Goal: Find specific page/section: Find specific page/section

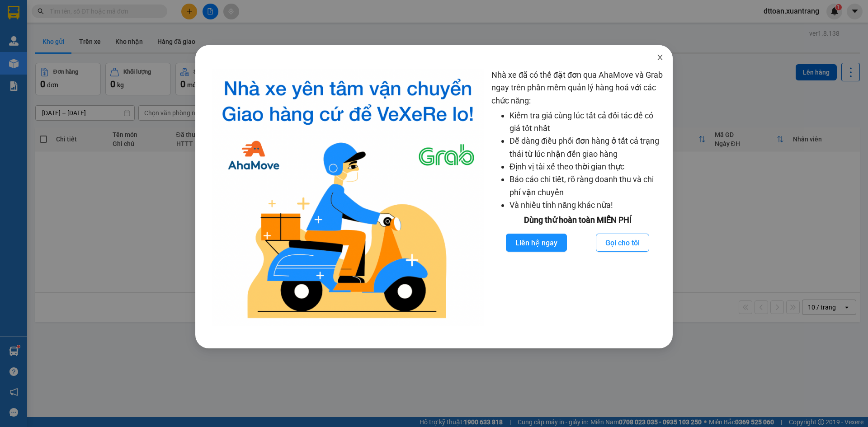
click at [660, 61] on icon "close" at bounding box center [659, 57] width 7 height 7
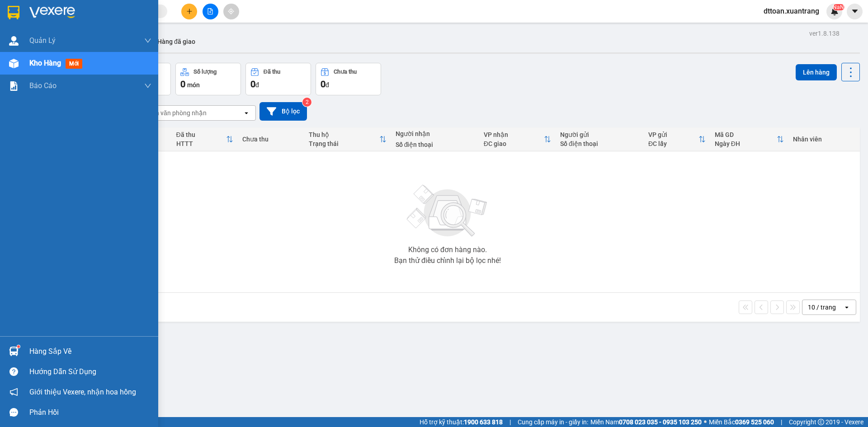
click at [42, 13] on img at bounding box center [52, 13] width 46 height 14
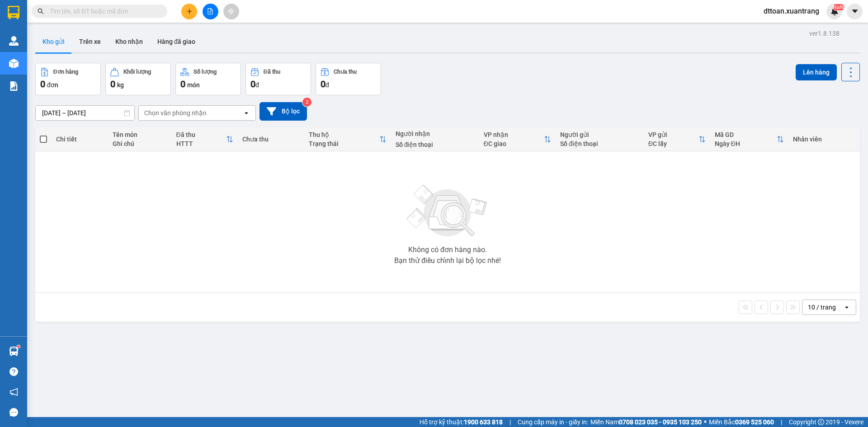
click at [130, 13] on input "text" at bounding box center [103, 11] width 107 height 10
type input "0"
